Goal: Find specific page/section: Find specific page/section

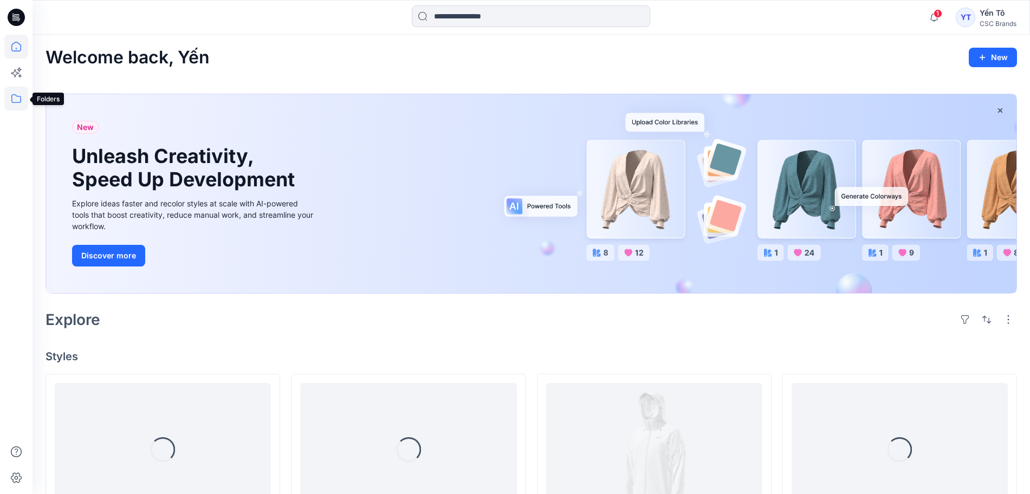
drag, startPoint x: 12, startPoint y: 102, endPoint x: 18, endPoint y: 105, distance: 6.5
click at [12, 102] on icon at bounding box center [16, 98] width 10 height 9
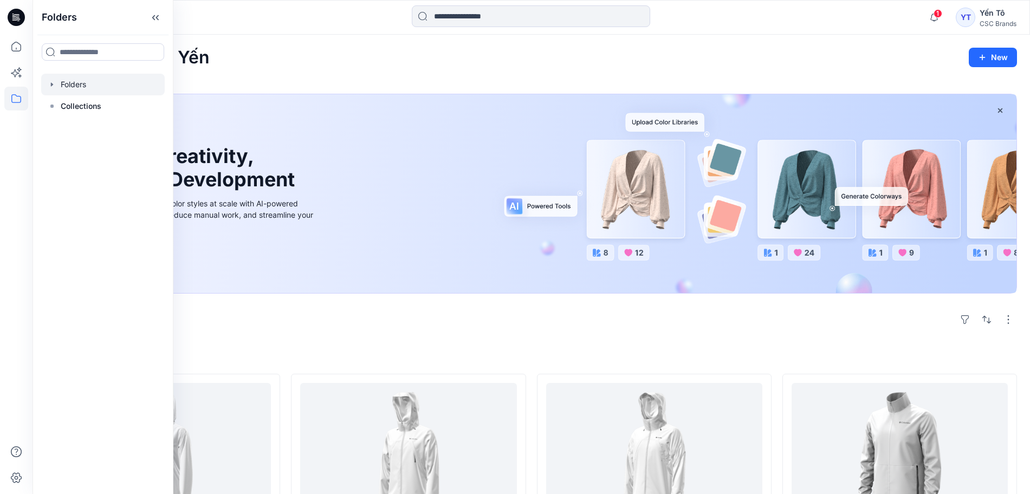
click at [73, 86] on div at bounding box center [102, 85] width 123 height 22
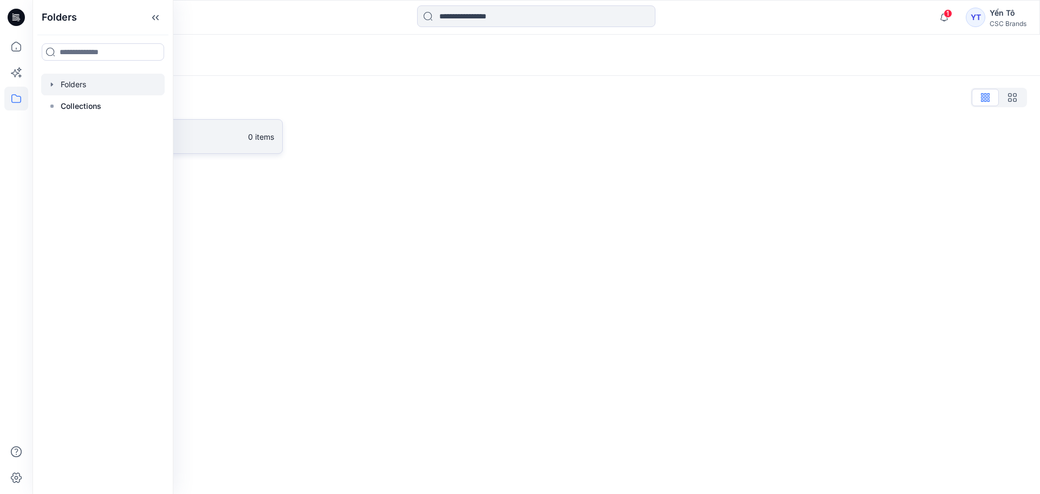
click at [220, 136] on p "FGV_TNG" at bounding box center [155, 136] width 172 height 15
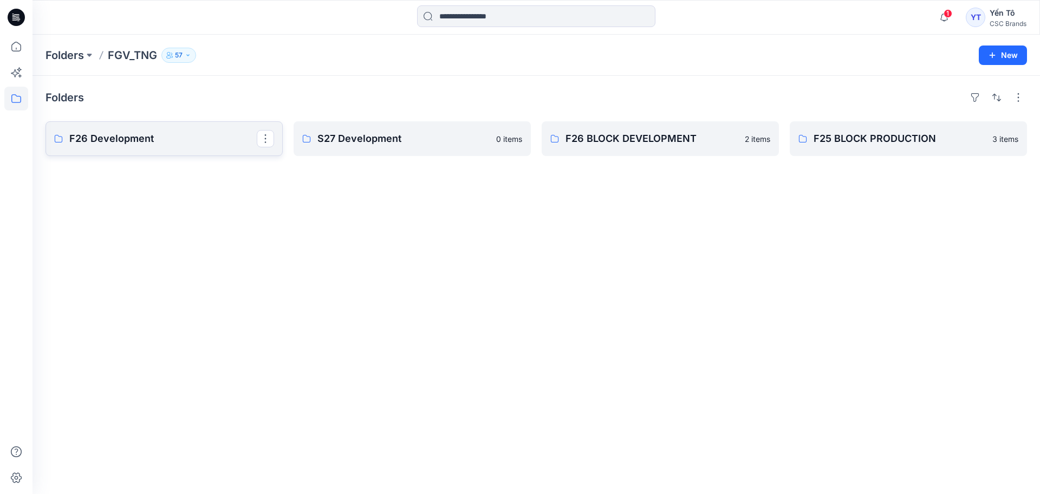
click at [137, 135] on p "F26 Development" at bounding box center [162, 138] width 187 height 15
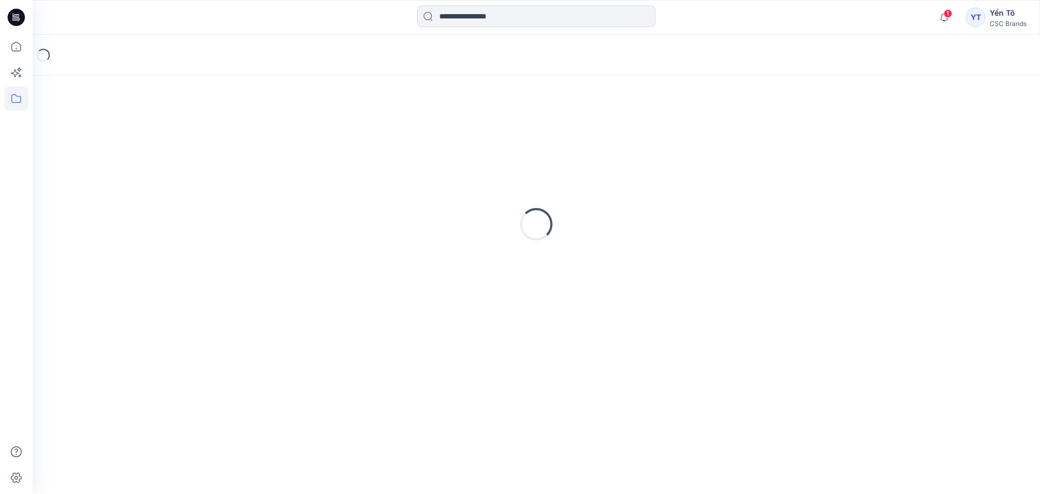
click at [137, 135] on div "Loading..." at bounding box center [535, 224] width 981 height 271
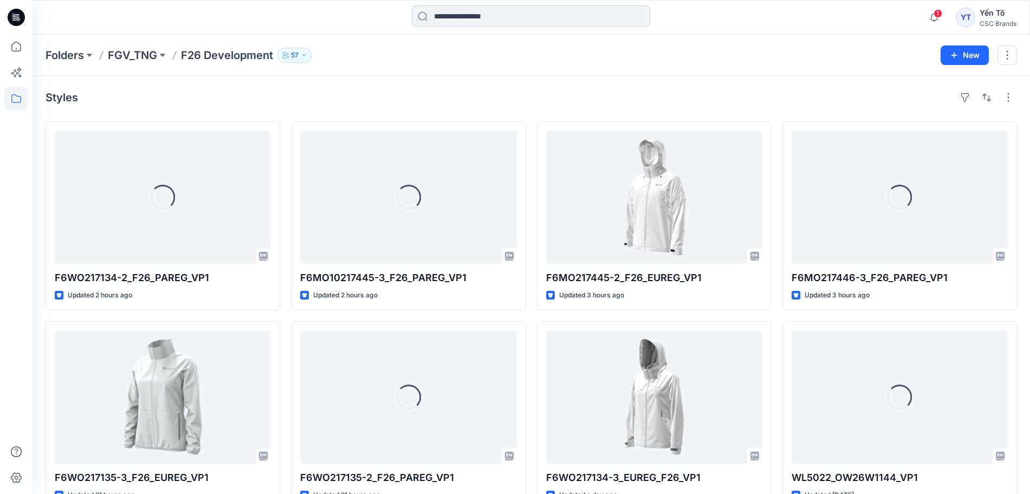
click at [462, 18] on input at bounding box center [531, 16] width 238 height 22
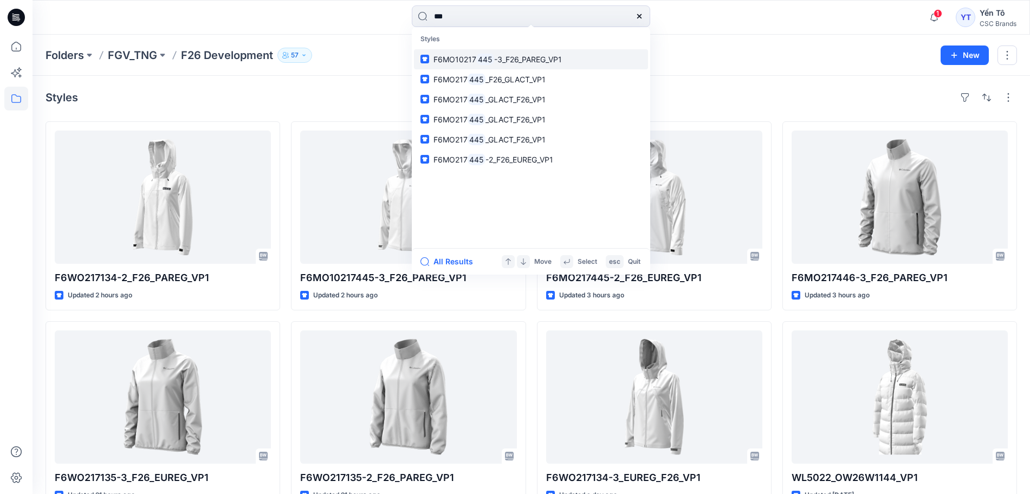
type input "***"
click at [531, 60] on span "-3_F26_PAREG_VP1" at bounding box center [528, 59] width 68 height 9
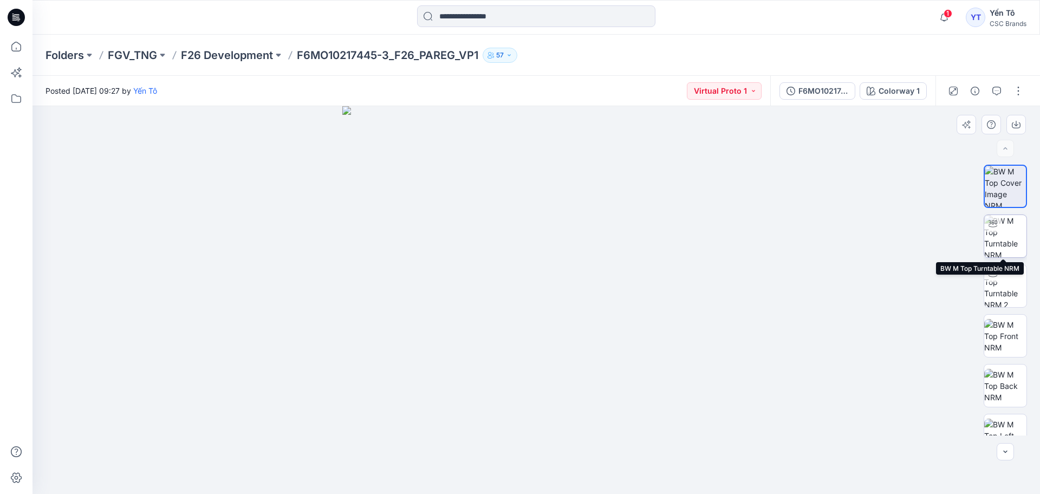
click at [1005, 233] on img at bounding box center [1005, 236] width 42 height 42
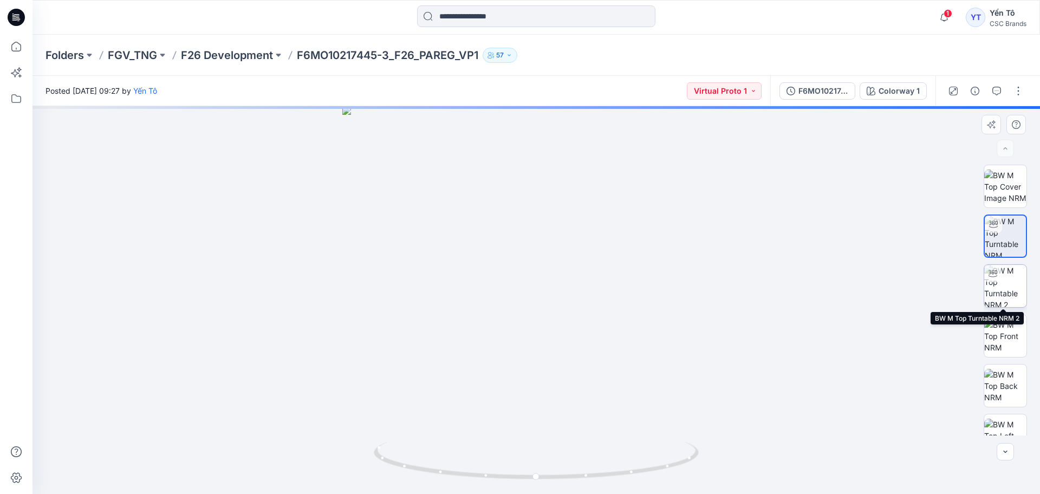
click at [1004, 285] on img at bounding box center [1005, 286] width 42 height 42
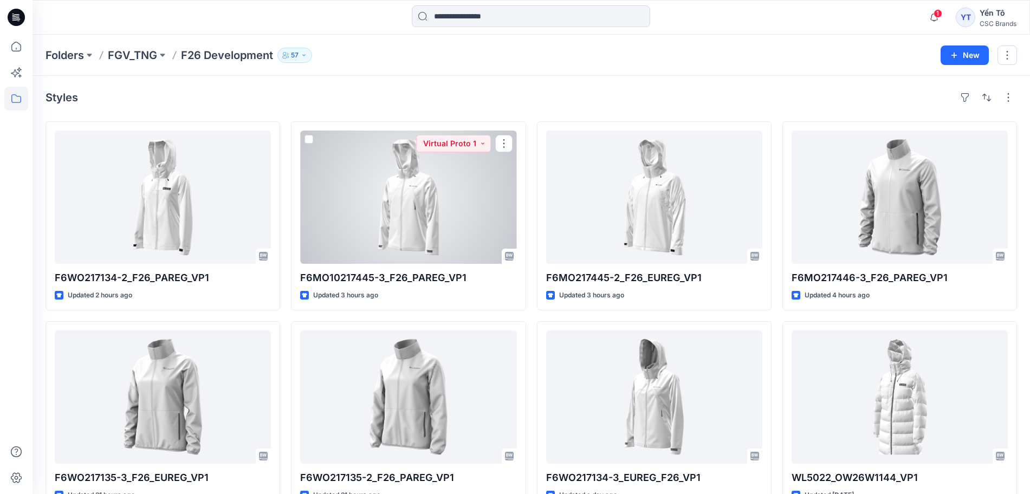
click at [412, 184] on div at bounding box center [408, 197] width 216 height 133
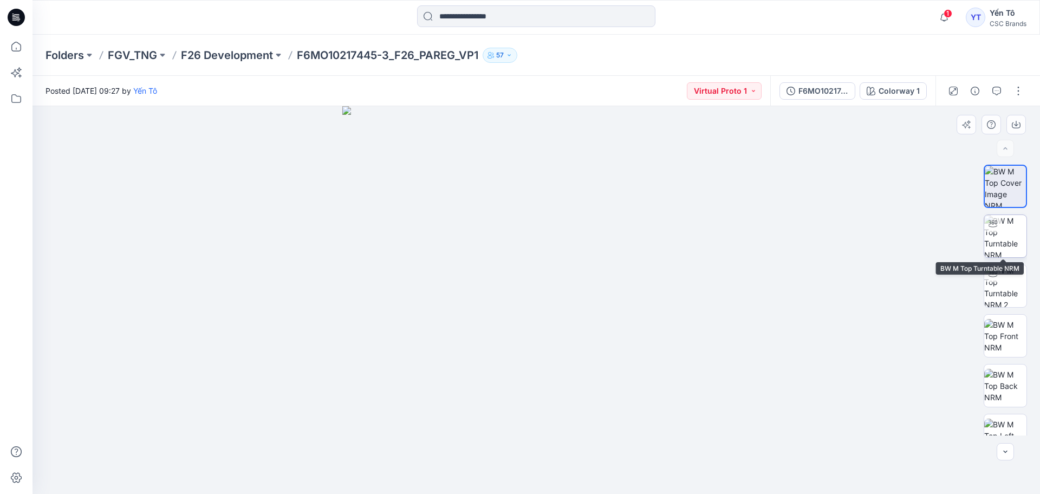
click at [1004, 237] on img at bounding box center [1005, 236] width 42 height 42
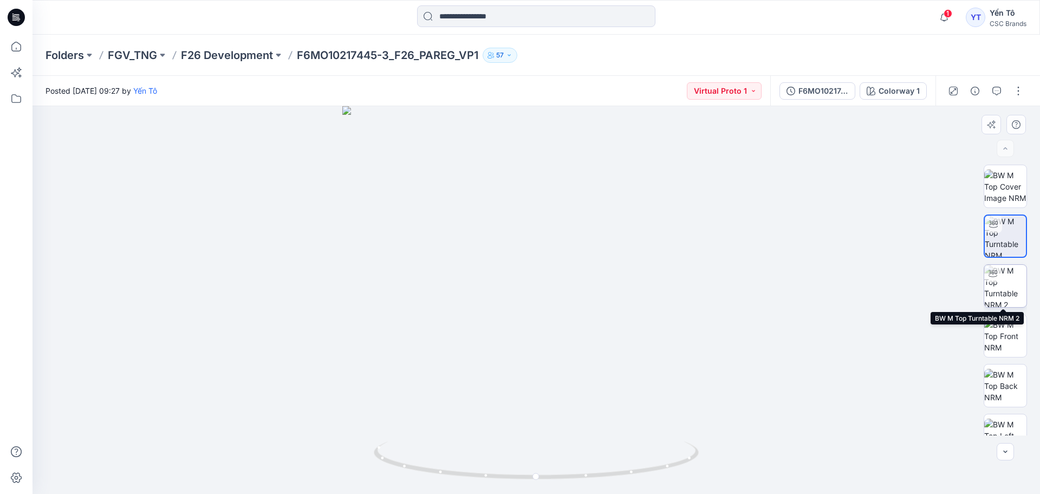
click at [1006, 279] on img at bounding box center [1005, 286] width 42 height 42
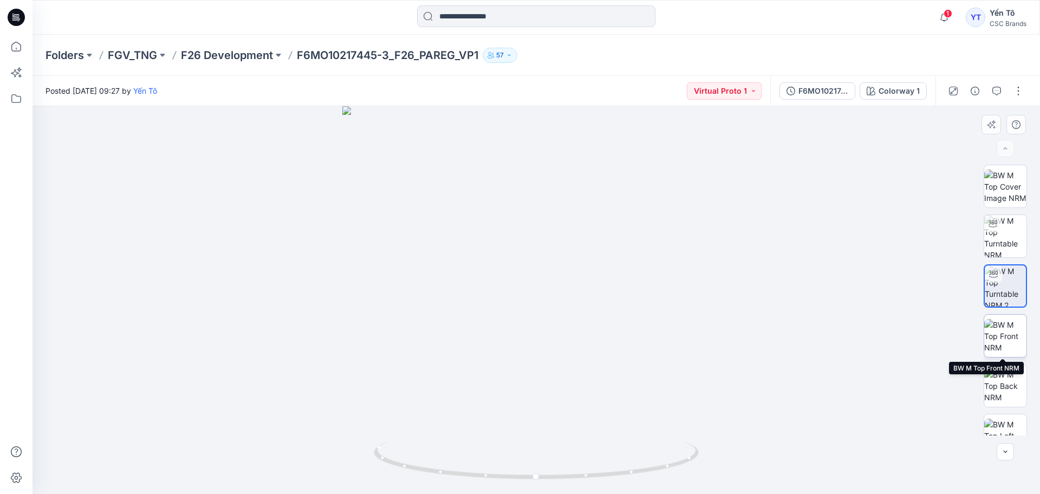
click at [1008, 331] on img at bounding box center [1005, 336] width 42 height 34
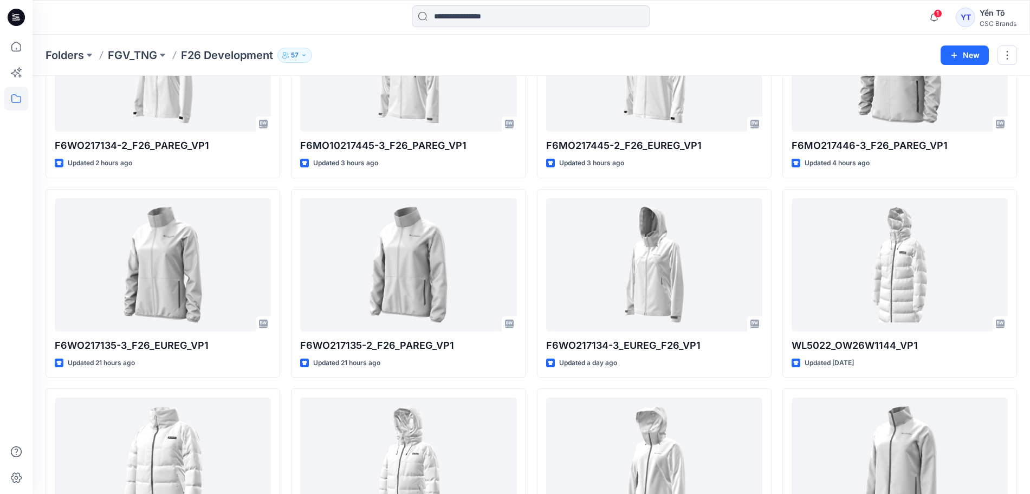
scroll to position [89, 0]
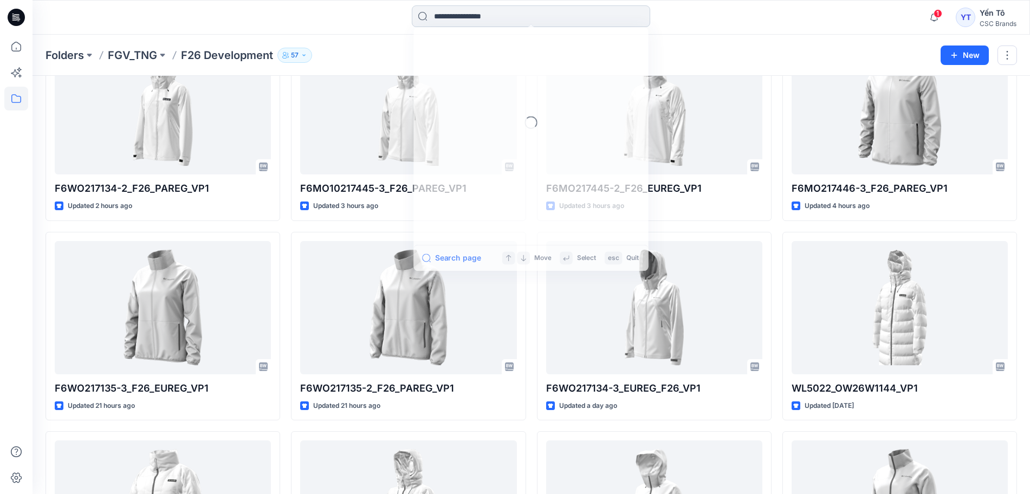
click at [447, 16] on input at bounding box center [531, 16] width 238 height 22
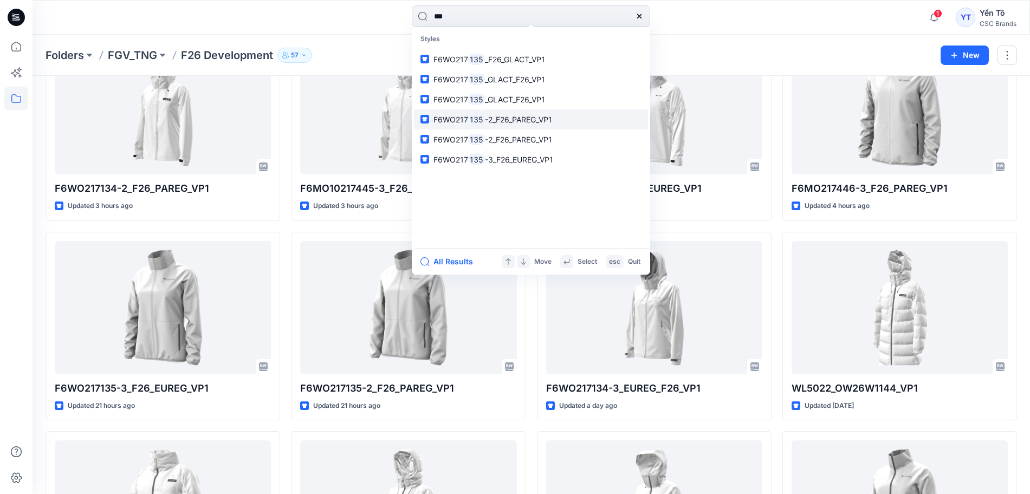
type input "***"
click at [517, 115] on span "-2_F26_PAREG_VP1" at bounding box center [518, 119] width 67 height 9
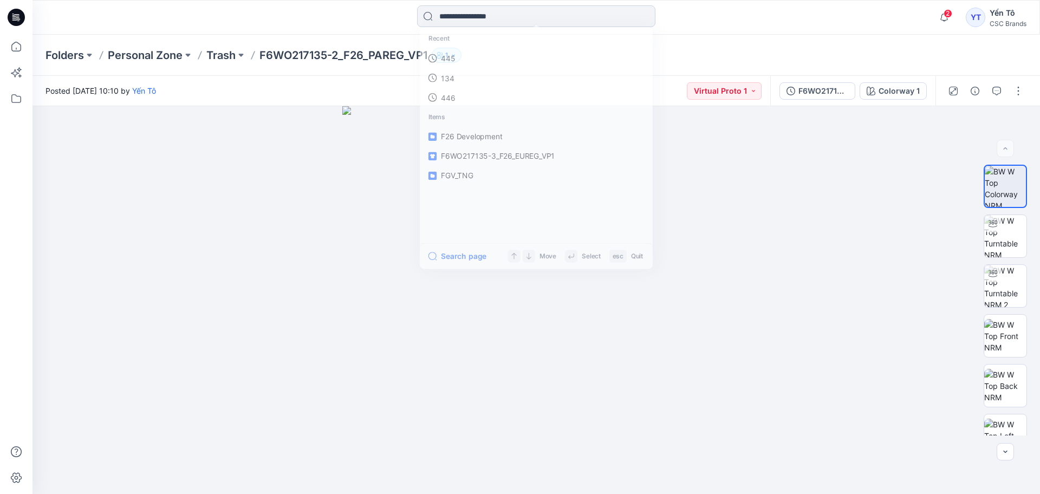
click at [488, 19] on input at bounding box center [536, 16] width 238 height 22
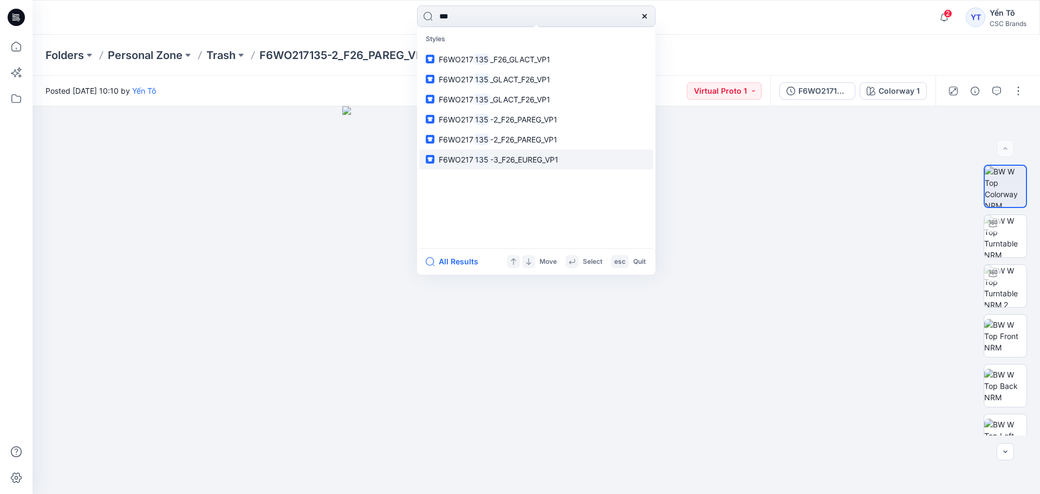
type input "***"
click at [519, 157] on span "-3_F26_EUREG_VP1" at bounding box center [524, 159] width 68 height 9
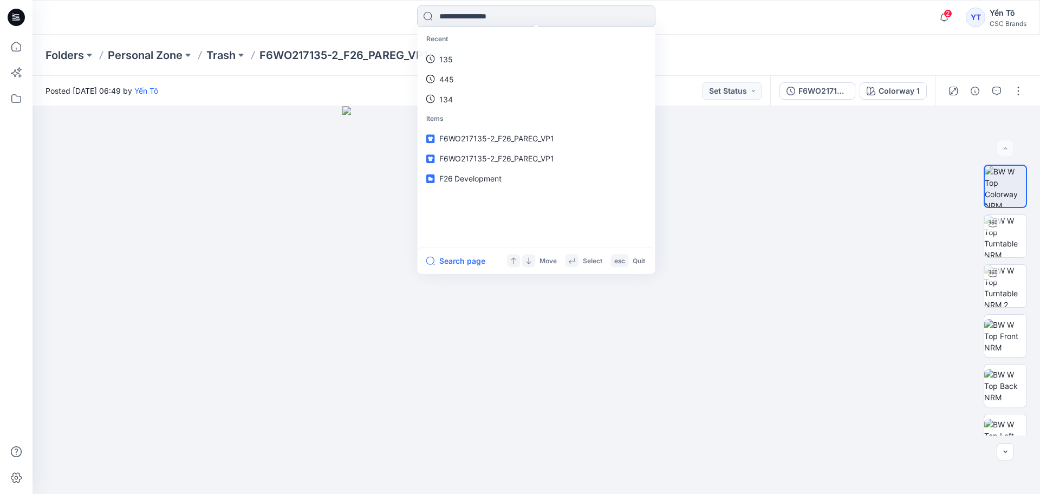
click at [535, 14] on input at bounding box center [536, 16] width 238 height 22
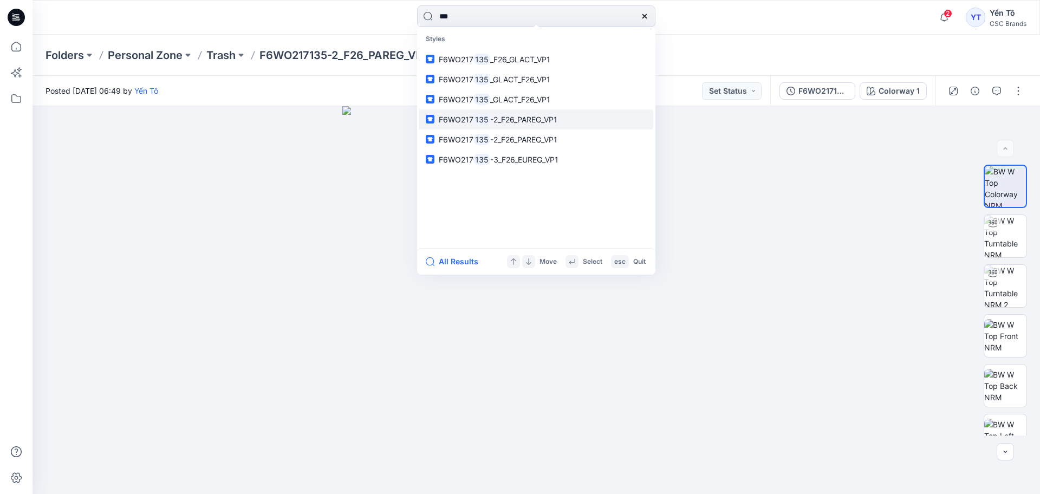
type input "***"
click at [542, 121] on span "-2_F26_PAREG_VP1" at bounding box center [523, 119] width 67 height 9
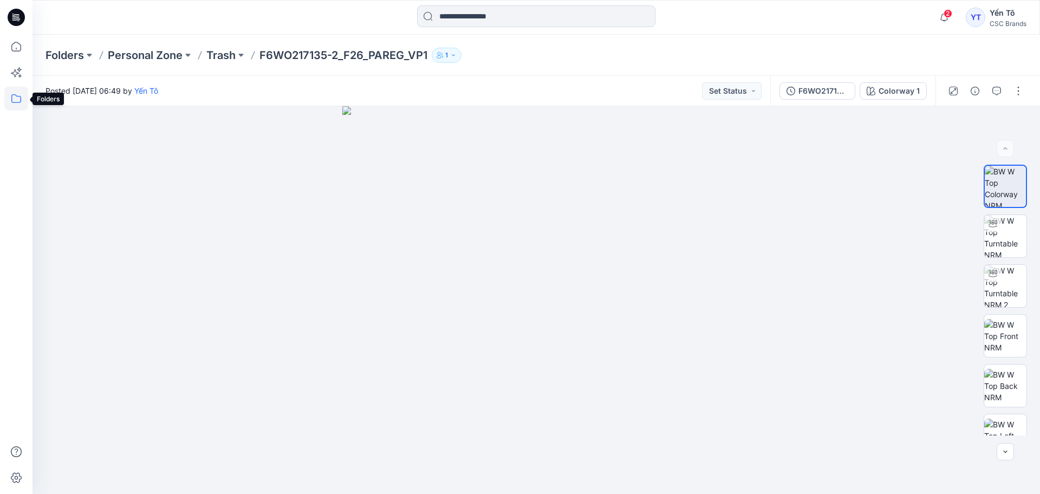
click at [18, 103] on icon at bounding box center [16, 99] width 24 height 24
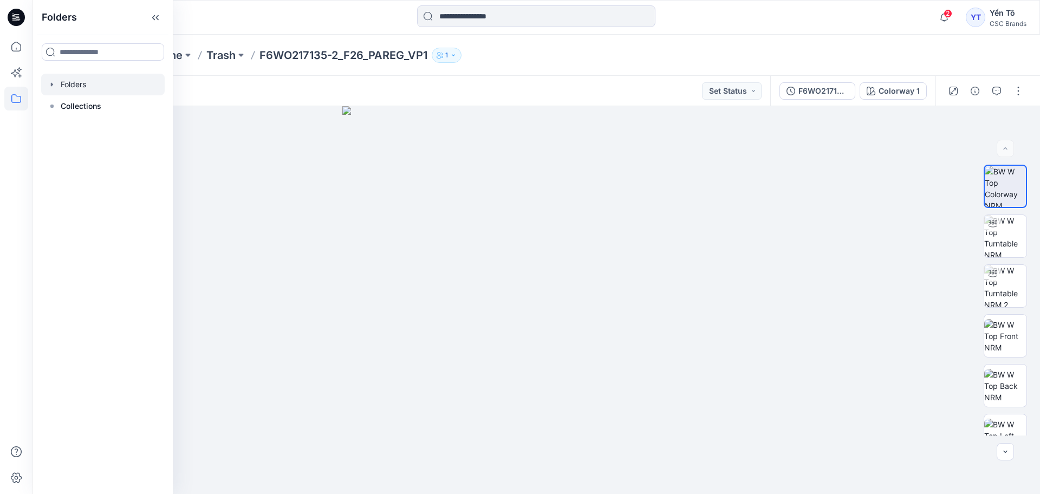
click at [90, 84] on div at bounding box center [102, 85] width 123 height 22
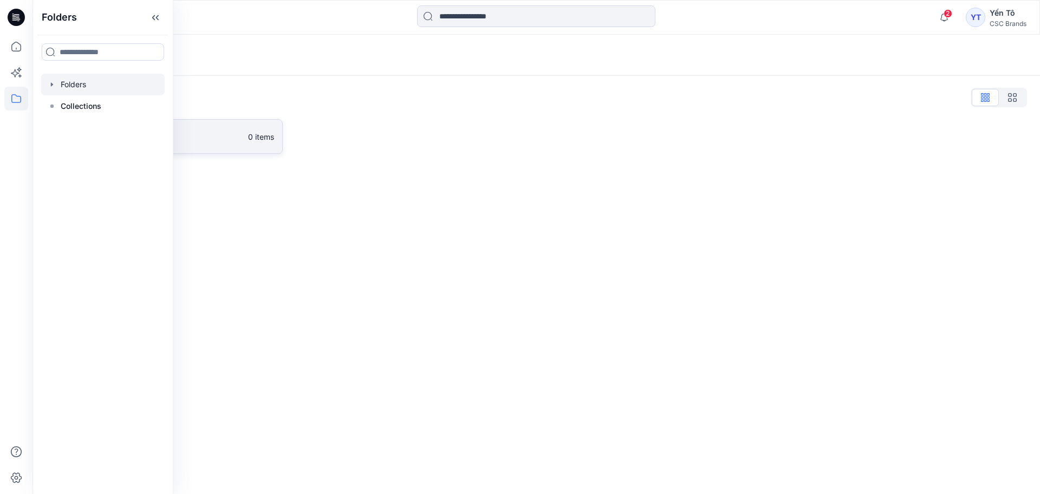
click at [208, 135] on p "FGV_TNG" at bounding box center [155, 136] width 172 height 15
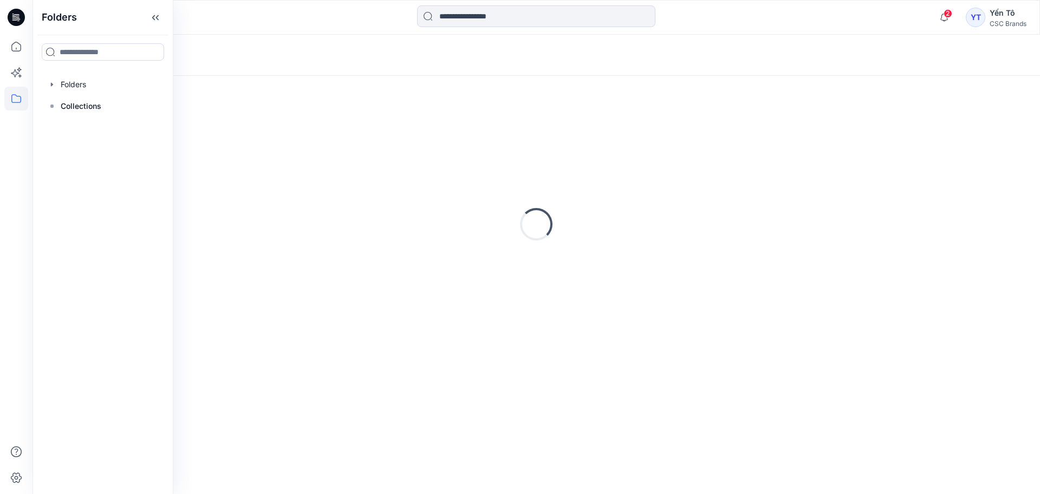
click at [208, 135] on div "Loading..." at bounding box center [535, 224] width 981 height 271
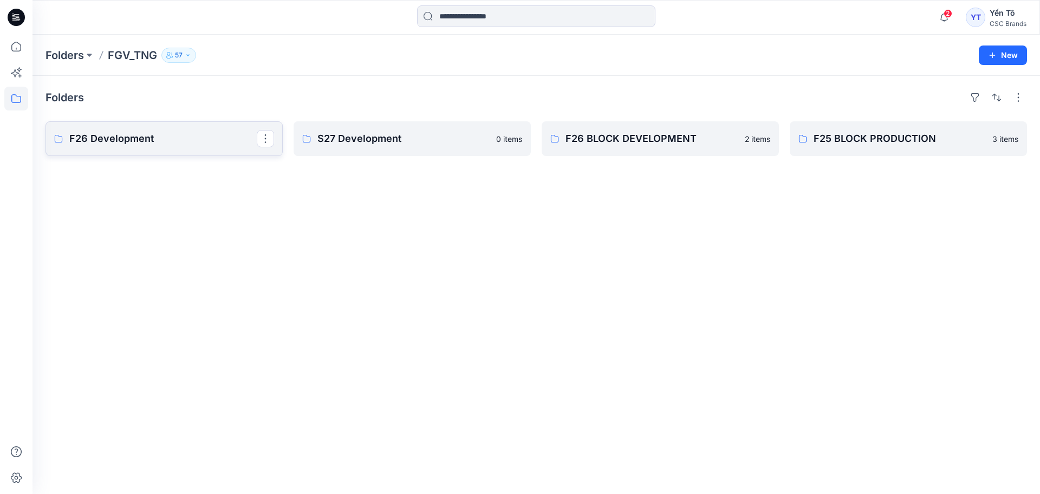
click at [127, 145] on p "F26 Development" at bounding box center [162, 138] width 187 height 15
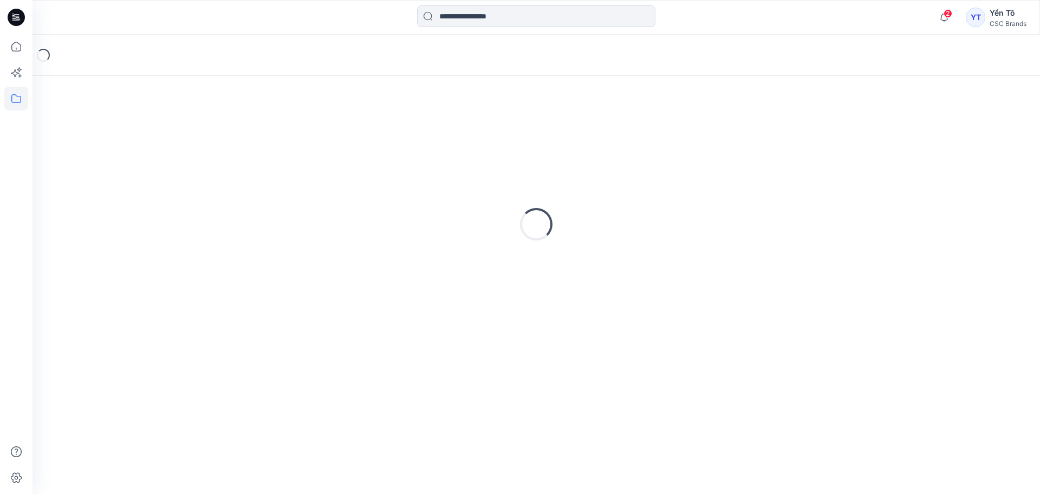
click at [127, 145] on div "Loading..." at bounding box center [535, 224] width 981 height 271
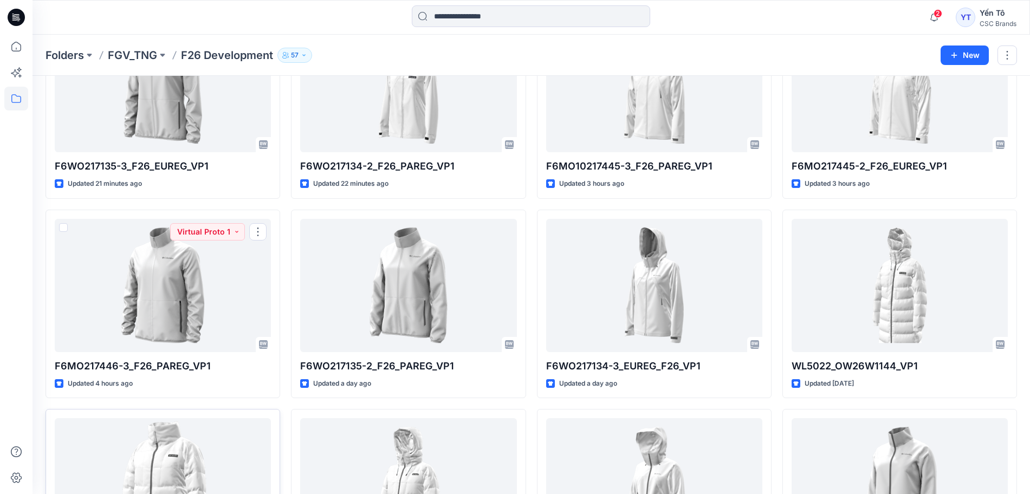
scroll to position [135, 0]
